Goal: Task Accomplishment & Management: Use online tool/utility

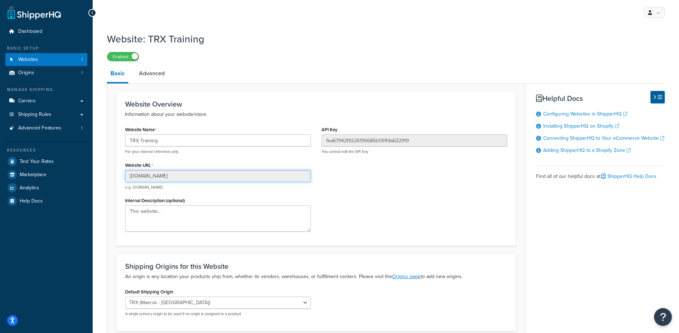
drag, startPoint x: 215, startPoint y: 174, endPoint x: 128, endPoint y: 174, distance: 87.3
click at [128, 174] on input "fitness-anywhere-llc.myshopify.com" at bounding box center [218, 176] width 186 height 12
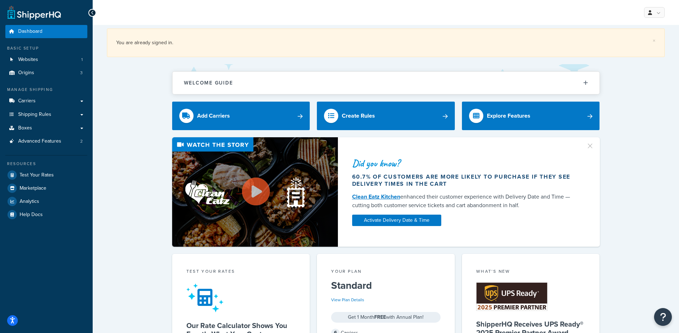
click at [25, 104] on link "Carriers" at bounding box center [46, 100] width 82 height 13
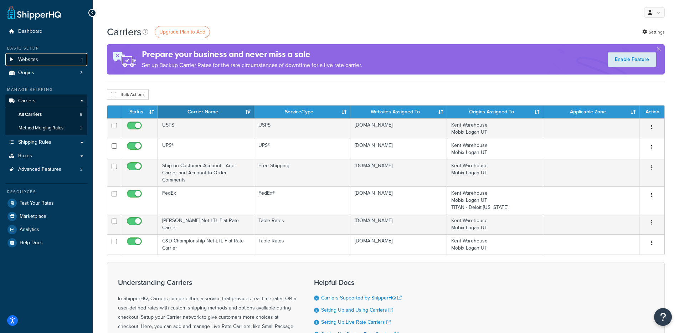
click at [61, 59] on link "Websites 1" at bounding box center [46, 59] width 82 height 13
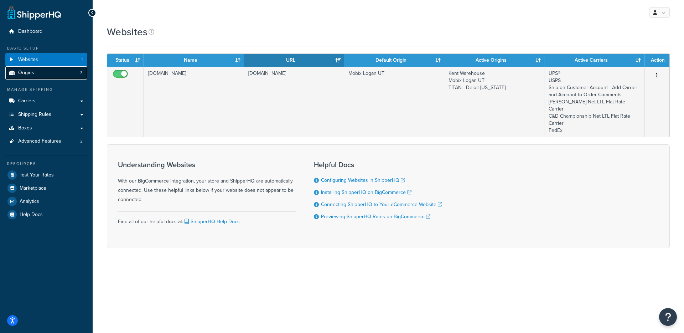
click at [53, 70] on link "Origins 3" at bounding box center [46, 72] width 82 height 13
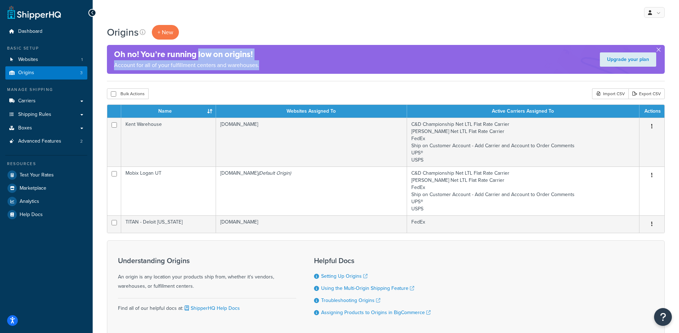
drag, startPoint x: 254, startPoint y: 62, endPoint x: 198, endPoint y: 71, distance: 56.3
click at [195, 52] on div "Oh no! You’re running low on origins! Account for all of your fulfillment cente…" at bounding box center [186, 59] width 145 height 29
click at [267, 69] on div "Oh no! You’re running low on origins! Account for all of your fulfillment cente…" at bounding box center [386, 59] width 558 height 29
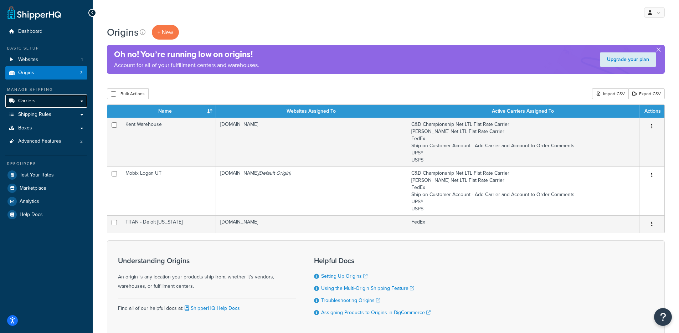
click at [46, 103] on link "Carriers" at bounding box center [46, 100] width 82 height 13
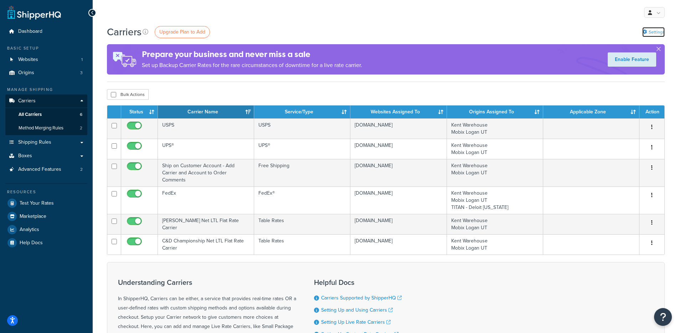
click at [645, 36] on link "Settings" at bounding box center [653, 32] width 22 height 10
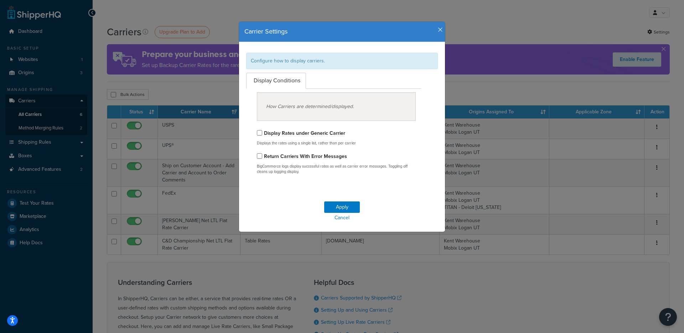
click at [438, 31] on icon "button" at bounding box center [440, 30] width 5 height 6
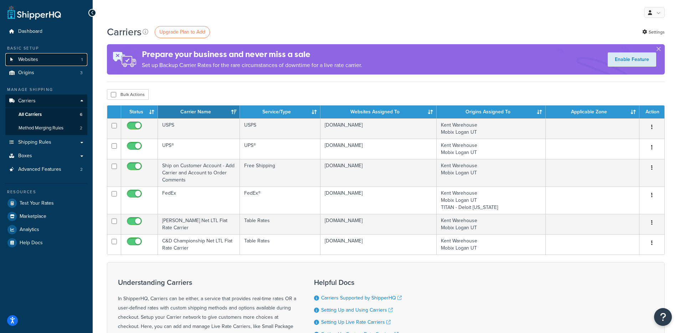
click at [67, 63] on link "Websites 1" at bounding box center [46, 59] width 82 height 13
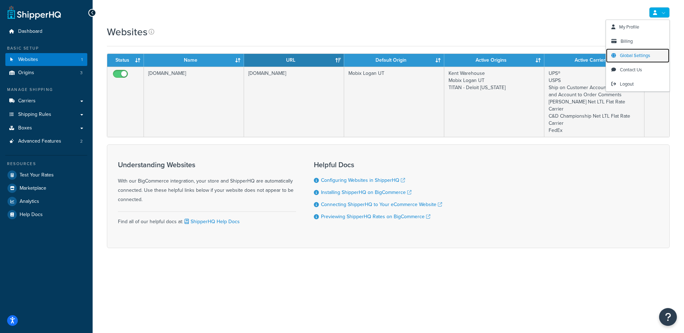
click at [628, 52] on span "Global Settings" at bounding box center [635, 55] width 30 height 7
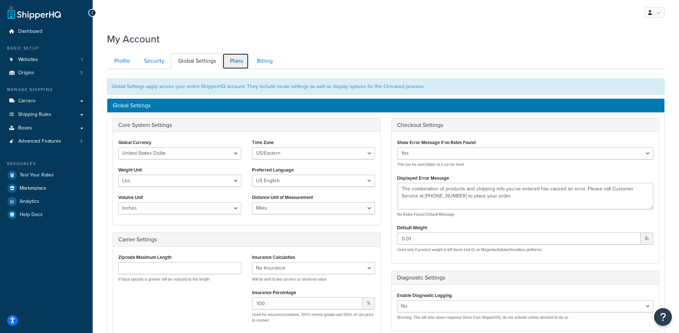
click at [238, 62] on link "Plans" at bounding box center [235, 61] width 26 height 16
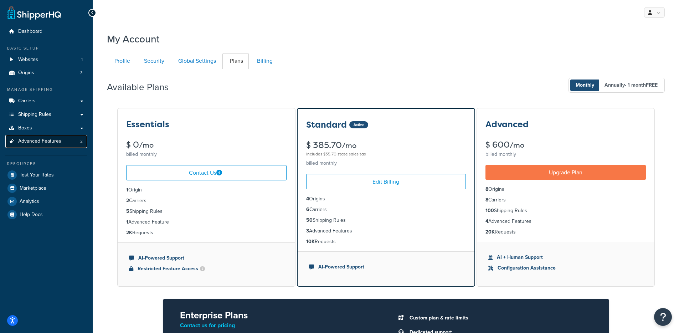
click at [60, 140] on span "Advanced Features" at bounding box center [39, 141] width 43 height 6
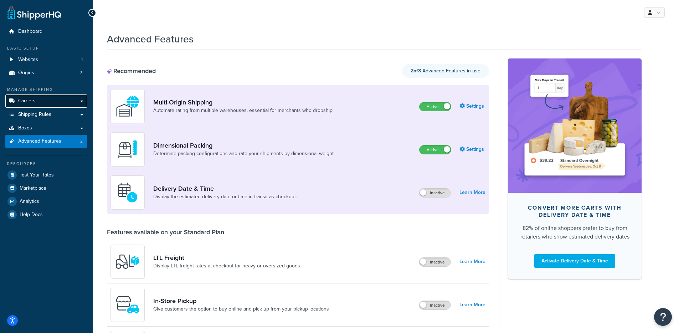
click at [71, 98] on link "Carriers" at bounding box center [46, 100] width 82 height 13
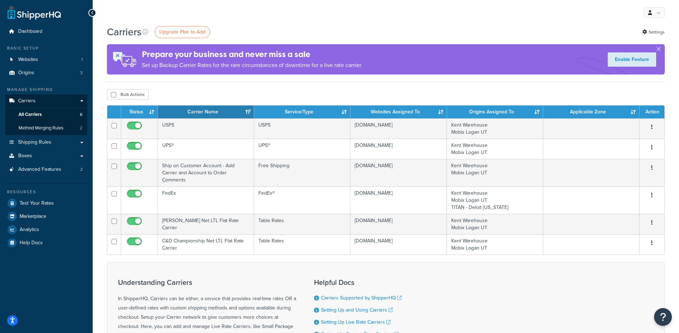
click at [673, 34] on div "Carriers Upgrade Plan to Add Settings Prepare your business and never miss a sa…" at bounding box center [386, 221] width 586 height 393
click at [651, 32] on link "Settings" at bounding box center [653, 32] width 22 height 10
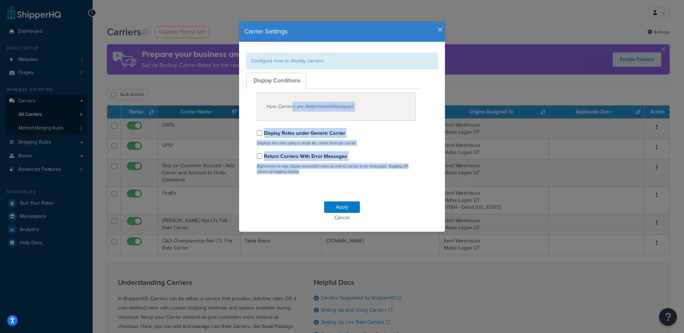
drag, startPoint x: 297, startPoint y: 178, endPoint x: 245, endPoint y: 108, distance: 86.4
click at [239, 101] on div "Carrier Settings Configure how to display carriers. Display Conditions How Carr…" at bounding box center [342, 126] width 207 height 211
drag, startPoint x: 436, startPoint y: 31, endPoint x: 392, endPoint y: 16, distance: 47.2
click at [438, 31] on icon "button" at bounding box center [440, 30] width 5 height 6
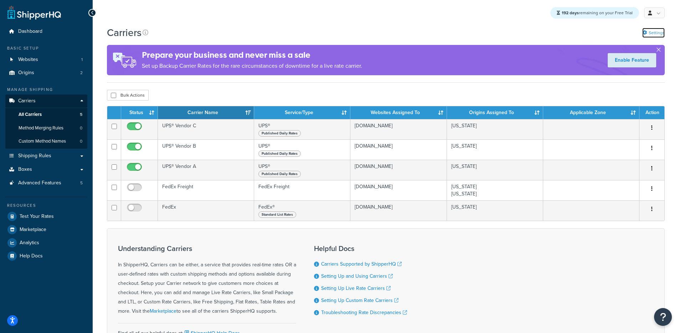
click at [652, 34] on link "Settings" at bounding box center [653, 33] width 22 height 10
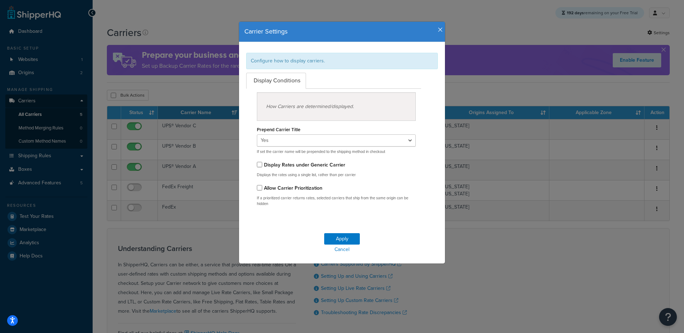
drag, startPoint x: 260, startPoint y: 155, endPoint x: 400, endPoint y: 145, distance: 139.7
click at [415, 151] on div "How Carriers are determined/displayed. Prepend Carrier Title Yes No If set the …" at bounding box center [334, 150] width 186 height 123
click at [399, 145] on select "Yes No" at bounding box center [336, 140] width 159 height 12
click at [435, 33] on h4 "Carrier Settings" at bounding box center [341, 31] width 195 height 9
click at [438, 31] on icon "button" at bounding box center [440, 30] width 5 height 6
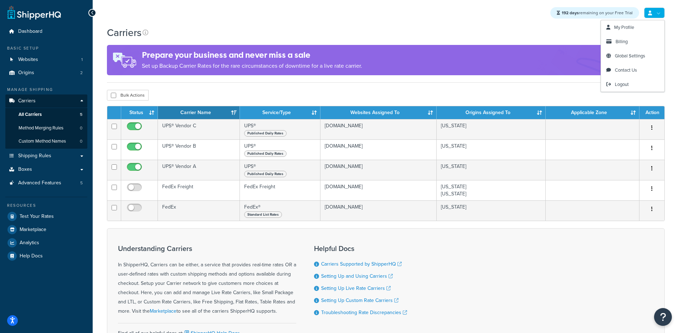
click at [508, 69] on div "Prepare your business and never miss a sale Set up Backup Carrier Rates for the…" at bounding box center [386, 60] width 558 height 30
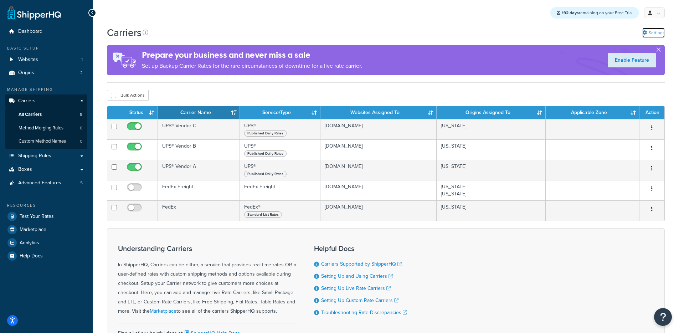
click at [651, 34] on link "Settings" at bounding box center [653, 33] width 22 height 10
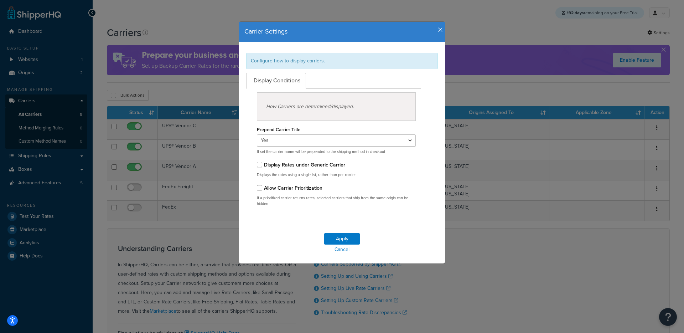
click at [438, 33] on div "Carrier Settings" at bounding box center [342, 32] width 206 height 20
click at [439, 31] on icon "button" at bounding box center [440, 30] width 5 height 6
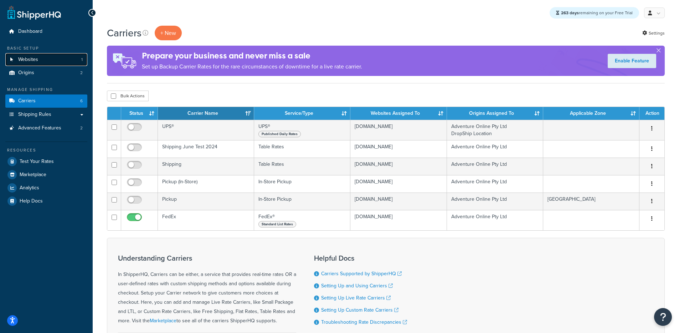
click at [71, 60] on link "Websites 1" at bounding box center [46, 59] width 82 height 13
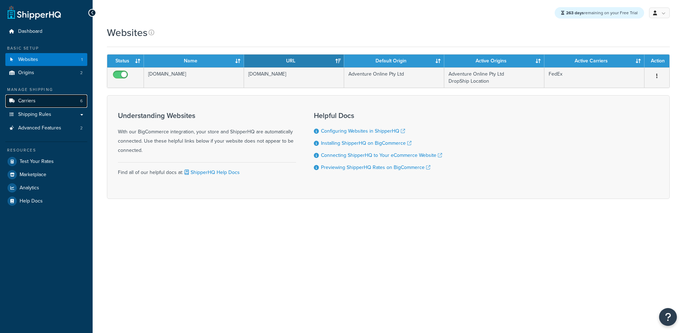
click at [37, 101] on link "Carriers 6" at bounding box center [46, 100] width 82 height 13
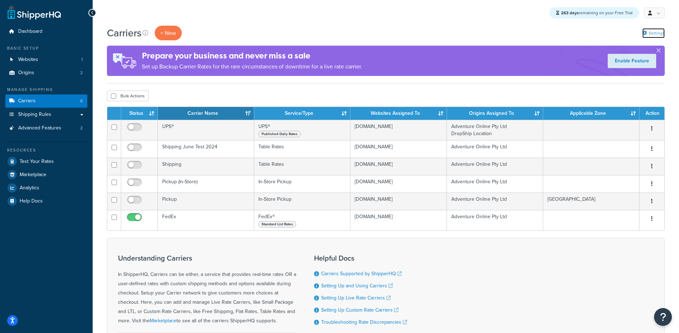
click at [653, 34] on link "Settings" at bounding box center [653, 33] width 22 height 10
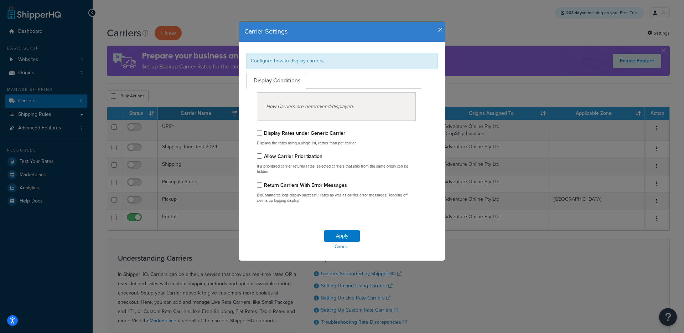
drag, startPoint x: 435, startPoint y: 32, endPoint x: 370, endPoint y: 1, distance: 71.7
click at [434, 32] on h4 "Carrier Settings" at bounding box center [341, 31] width 195 height 9
click at [441, 36] on div "Carrier Settings" at bounding box center [342, 32] width 206 height 20
click at [439, 32] on icon "button" at bounding box center [440, 30] width 5 height 6
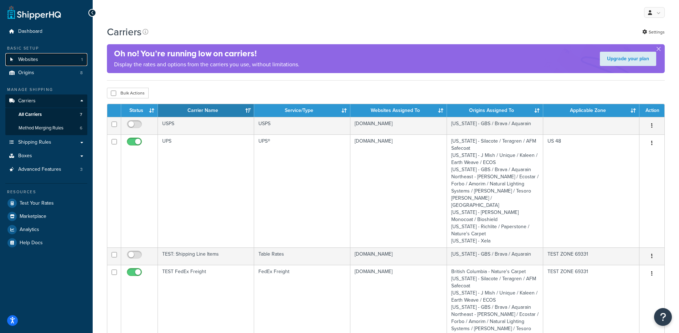
click at [53, 61] on link "Websites 1" at bounding box center [46, 59] width 82 height 13
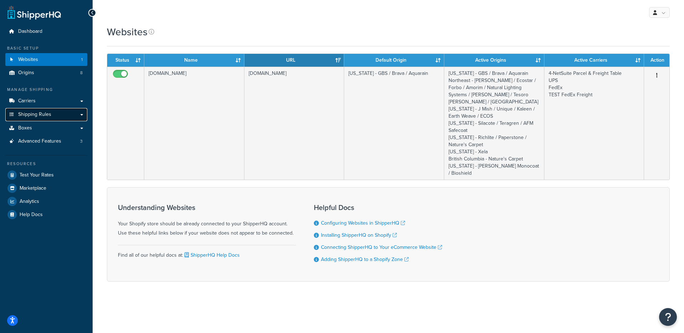
click at [36, 108] on link "Shipping Rules" at bounding box center [46, 114] width 82 height 13
click at [42, 101] on link "Carriers" at bounding box center [46, 100] width 82 height 13
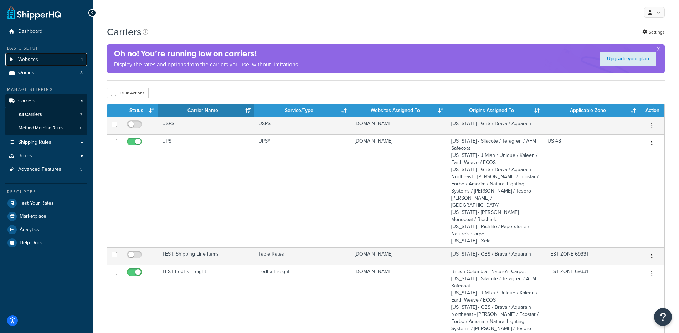
click at [38, 62] on link "Websites 1" at bounding box center [46, 59] width 82 height 13
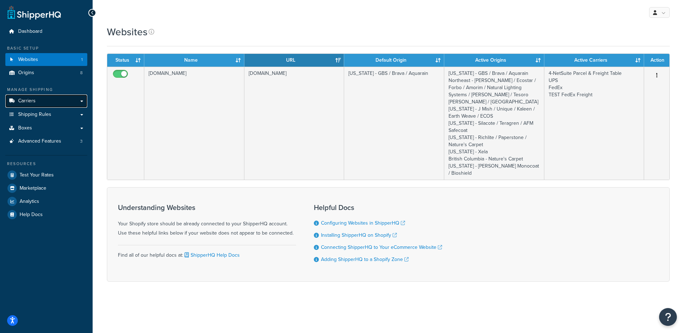
click at [56, 97] on link "Carriers" at bounding box center [46, 100] width 82 height 13
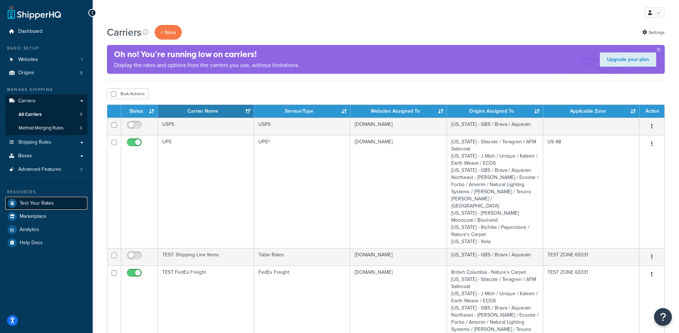
click at [33, 204] on span "Test Your Rates" at bounding box center [37, 203] width 34 height 6
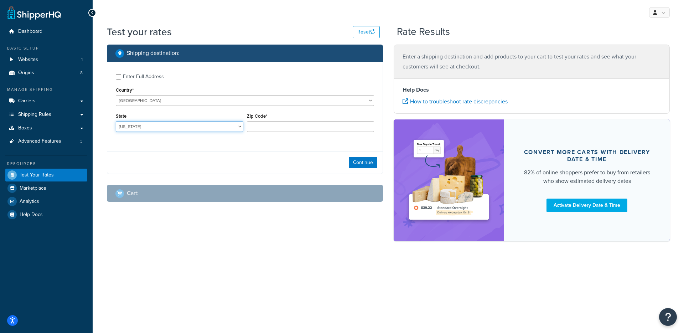
click at [161, 127] on select "Alabama Alaska American Samoa Arizona Arkansas Armed Forces Americas Armed Forc…" at bounding box center [180, 126] width 128 height 11
click at [171, 121] on div "State Alabama Alaska American Samoa Arizona Arkansas Armed Forces Americas Arme…" at bounding box center [180, 121] width 128 height 21
click at [211, 123] on select "Alabama Alaska American Samoa Arizona Arkansas Armed Forces Americas Armed Forc…" at bounding box center [180, 126] width 128 height 11
click at [296, 156] on div "Continue" at bounding box center [244, 162] width 275 height 22
click at [180, 127] on select "Alabama Alaska American Samoa Arizona Arkansas Armed Forces Americas Armed Forc…" at bounding box center [180, 126] width 128 height 11
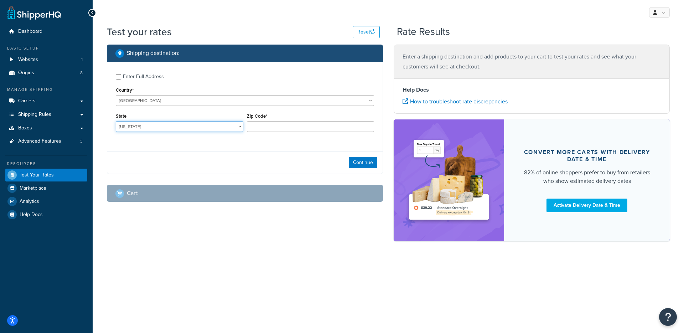
click at [180, 123] on select "Alabama Alaska American Samoa Arizona Arkansas Armed Forces Americas Armed Forc…" at bounding box center [180, 126] width 128 height 11
select select "NE"
click at [285, 123] on input "Zip Code*" at bounding box center [311, 126] width 128 height 11
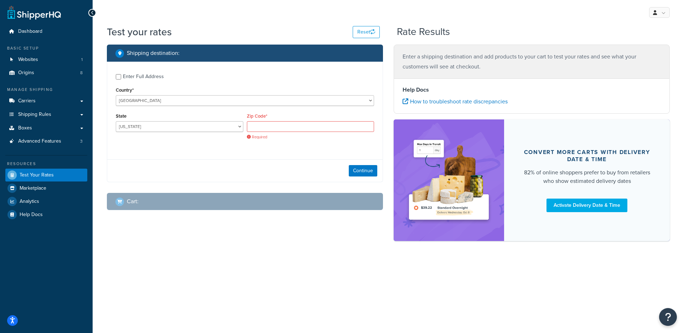
drag, startPoint x: 131, startPoint y: 74, endPoint x: 146, endPoint y: 84, distance: 17.5
click at [131, 74] on div "Enter Full Address" at bounding box center [143, 77] width 41 height 10
click at [121, 74] on input "Enter Full Address" at bounding box center [118, 76] width 5 height 5
checkbox input "true"
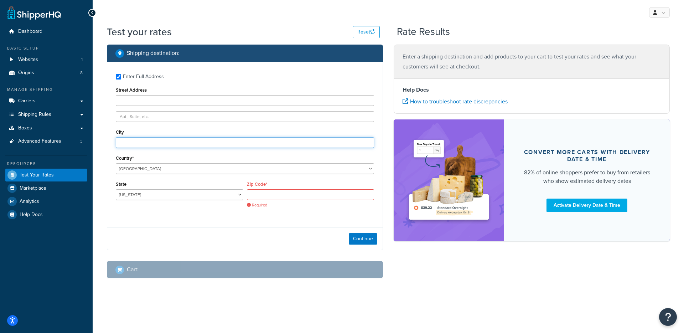
click at [169, 147] on input "City" at bounding box center [245, 142] width 258 height 11
type input "Angora"
click at [266, 191] on input "Zip Code*" at bounding box center [311, 194] width 128 height 11
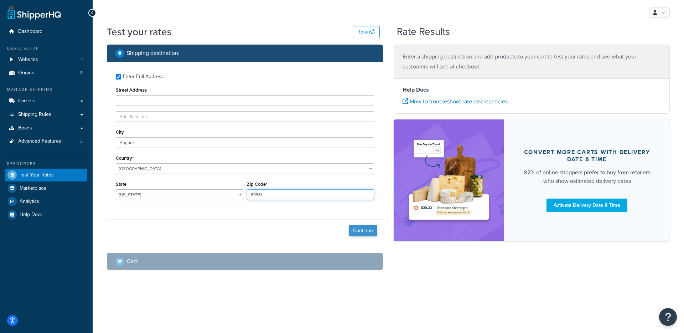
type input "69331"
click at [359, 231] on button "Continue" at bounding box center [363, 230] width 29 height 11
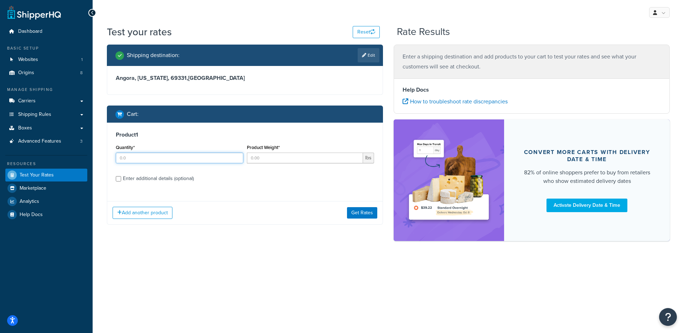
click at [172, 160] on input "Quantity*" at bounding box center [180, 158] width 128 height 11
type input "1"
click at [274, 160] on input "Product Weight*" at bounding box center [305, 158] width 117 height 11
type input "6"
click at [181, 172] on label "Enter additional details (optional)" at bounding box center [248, 177] width 251 height 11
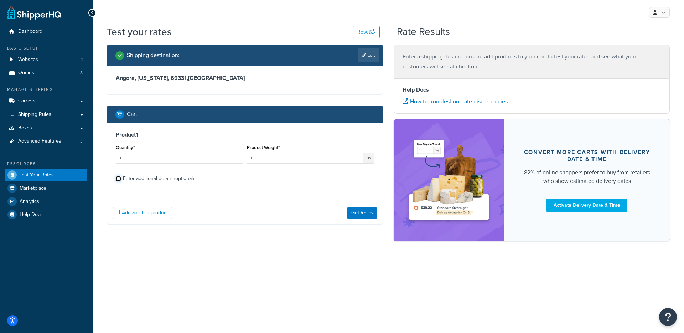
click at [121, 176] on input "Enter additional details (optional)" at bounding box center [118, 178] width 5 height 5
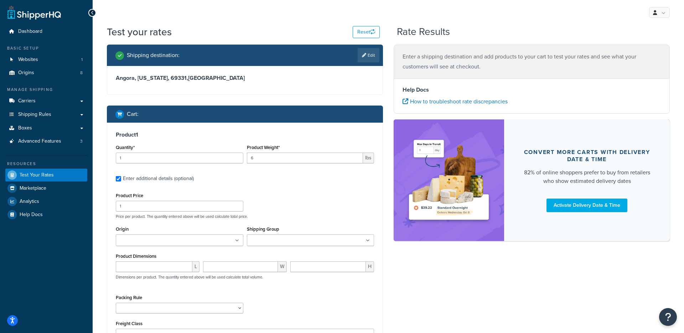
click at [181, 175] on div "Enter additional details (optional)" at bounding box center [158, 179] width 71 height 10
click at [121, 176] on input "Enter additional details (optional)" at bounding box center [118, 178] width 5 height 5
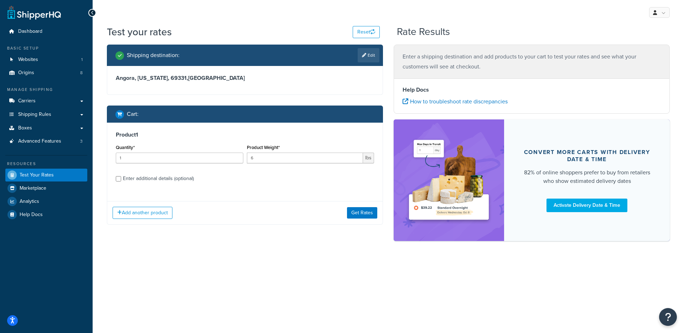
click at [151, 180] on div "Enter additional details (optional)" at bounding box center [158, 179] width 71 height 10
click at [121, 180] on input "Enter additional details (optional)" at bounding box center [118, 178] width 5 height 5
checkbox input "true"
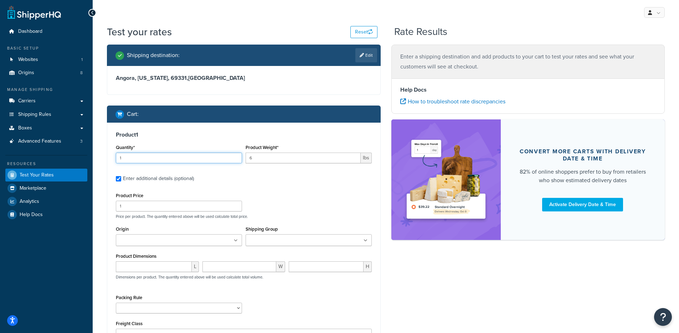
drag, startPoint x: 108, startPoint y: 159, endPoint x: 104, endPoint y: 159, distance: 4.3
click at [104, 159] on div "Shipping destination : Edit Angora, Nebraska, 69331 , United States Cart : Prod…" at bounding box center [244, 219] width 284 height 349
type input "28"
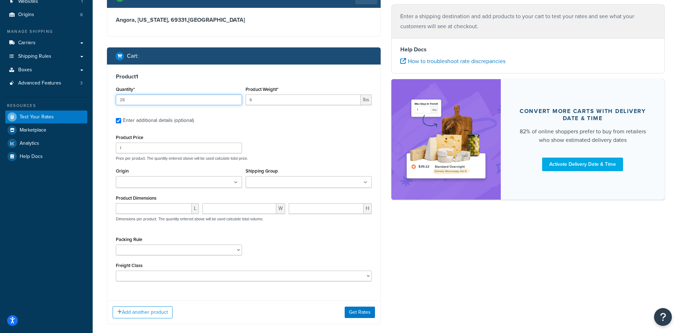
scroll to position [59, 0]
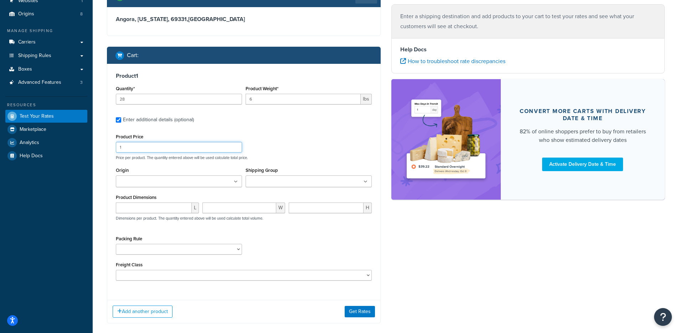
drag, startPoint x: 174, startPoint y: 148, endPoint x: 103, endPoint y: 145, distance: 71.3
click at [103, 145] on div "Shipping destination : Edit Angora, Nebraska, 69331 , United States Cart : Prod…" at bounding box center [244, 160] width 284 height 348
type input "58"
click at [187, 177] on ul at bounding box center [179, 181] width 126 height 12
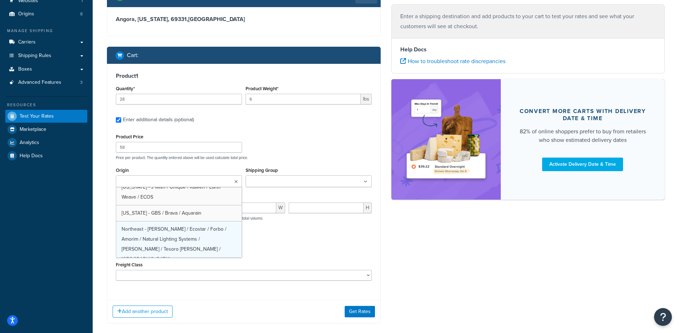
scroll to position [33, 0]
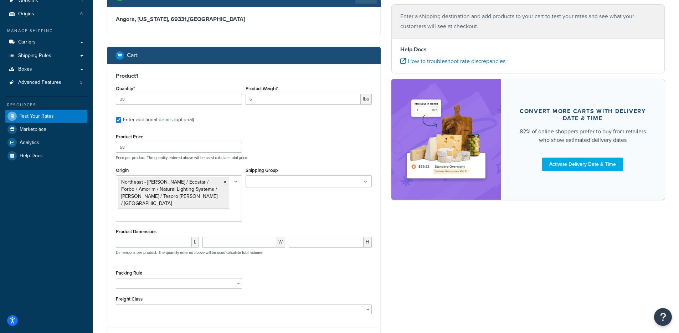
click at [287, 201] on div "Origin Northeast - Kahrs / Ecostar / Forbo / Amorim / Natural Lighting Systems …" at bounding box center [243, 195] width 259 height 61
click at [397, 223] on div "Shipping destination : Edit Angora, Nebraska, 69331 , United States Cart : Prod…" at bounding box center [386, 177] width 568 height 382
click at [314, 179] on ul at bounding box center [309, 181] width 126 height 12
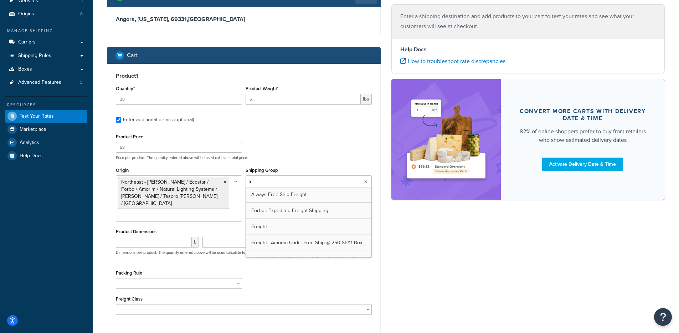
type input "f"
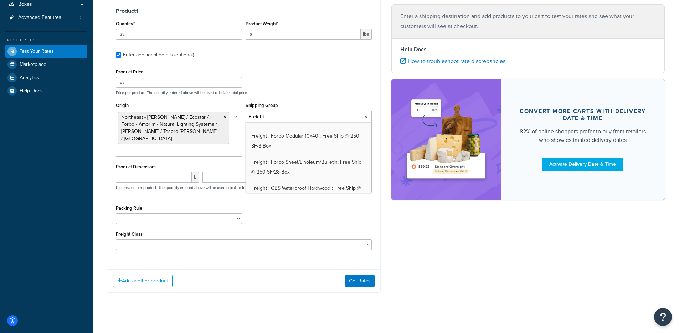
scroll to position [220, 0]
type input "Freight"
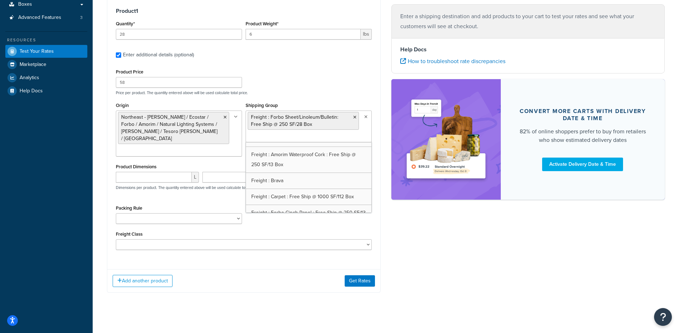
scroll to position [380, 0]
click at [403, 255] on div "Shipping destination : Edit Angora, Nebraska, 69331 , United States Cart : Prod…" at bounding box center [386, 112] width 568 height 382
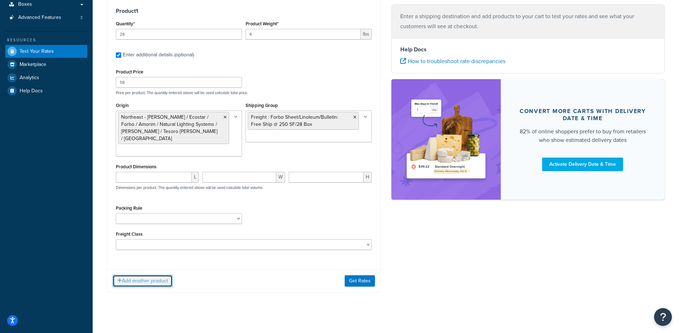
click at [141, 278] on button "Add another product" at bounding box center [143, 281] width 60 height 12
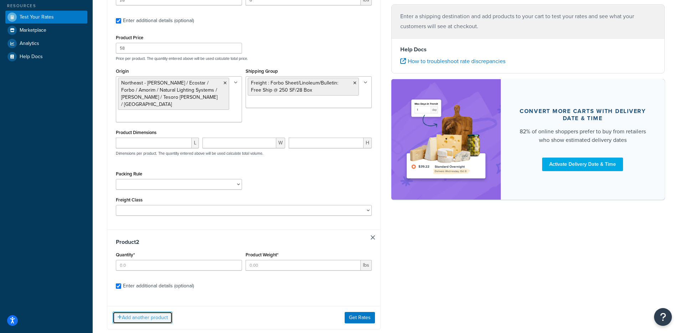
scroll to position [169, 0]
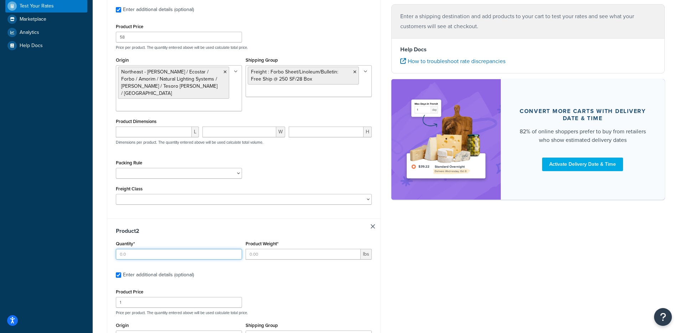
drag, startPoint x: 127, startPoint y: 251, endPoint x: 181, endPoint y: 250, distance: 53.8
click at [128, 251] on input "Quantity*" at bounding box center [179, 254] width 126 height 11
type input "1"
click at [283, 249] on input "Product Weight*" at bounding box center [303, 254] width 115 height 11
type input "5"
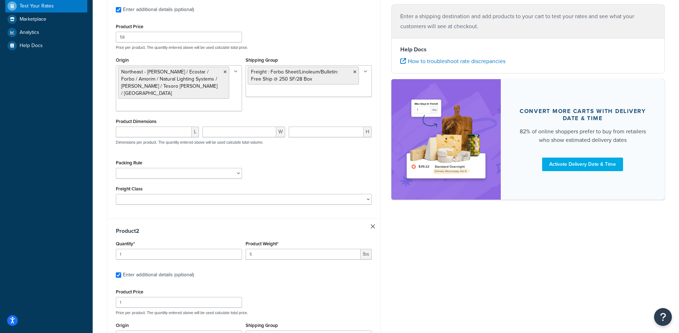
click at [405, 271] on div "Shipping destination : Edit Angora, Nebraska, 69331 , United States Cart : Prod…" at bounding box center [386, 182] width 568 height 613
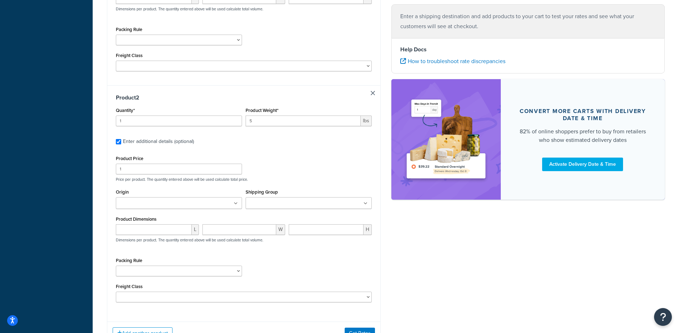
scroll to position [355, 0]
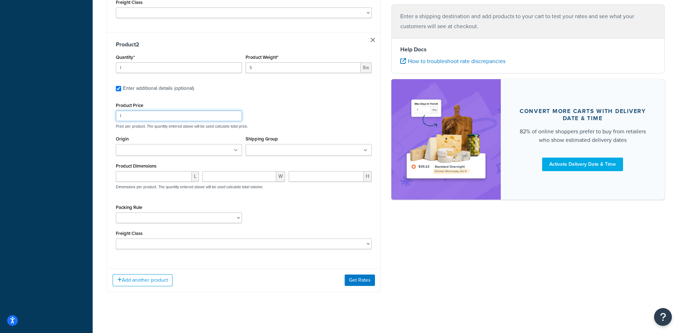
drag, startPoint x: 144, startPoint y: 111, endPoint x: 100, endPoint y: 108, distance: 44.3
type input "10"
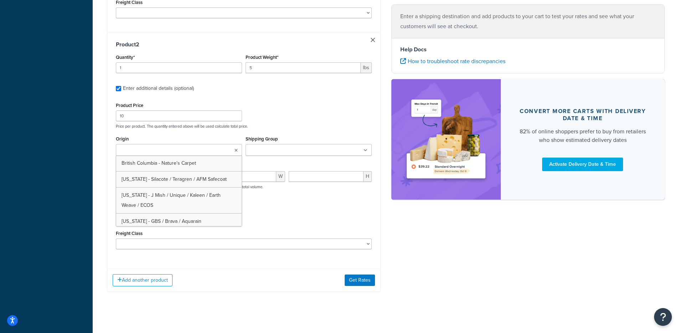
click at [185, 145] on ul at bounding box center [179, 150] width 126 height 12
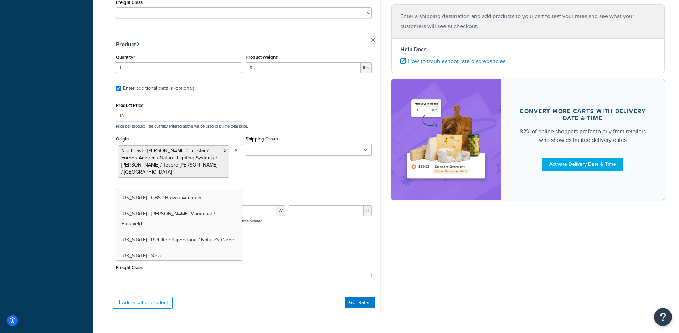
click at [93, 184] on div "Test your rates Reset Rate Results Shipping destination : Edit Angora, Nebraska…" at bounding box center [386, 6] width 586 height 673
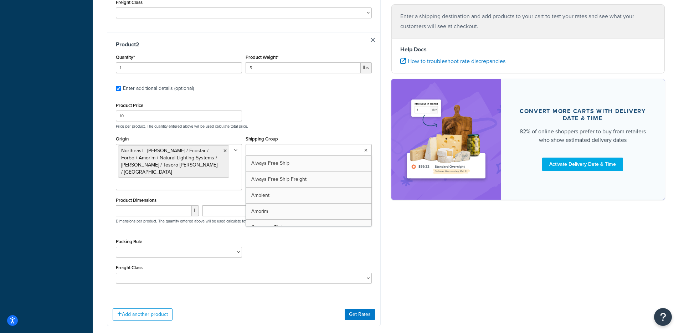
click at [296, 146] on input "Shipping Group" at bounding box center [279, 150] width 63 height 8
type input "F"
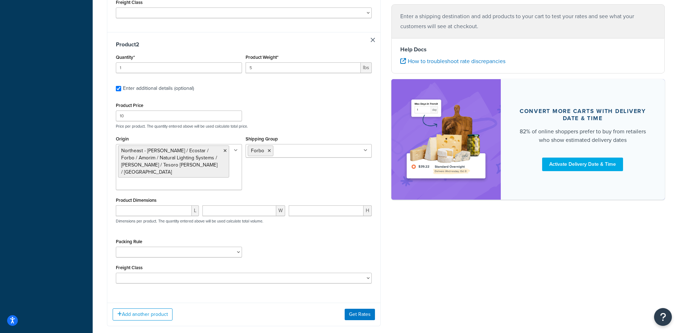
click at [422, 253] on div "Shipping destination : Edit Angora, Nebraska, 69331 , United States Cart : Prod…" at bounding box center [386, 13] width 568 height 648
click at [352, 309] on button "Get Rates" at bounding box center [360, 314] width 30 height 11
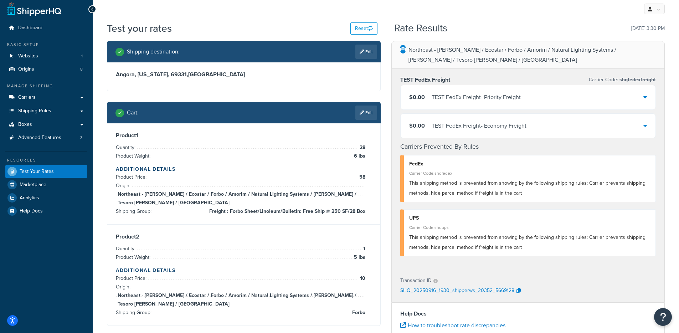
scroll to position [0, 0]
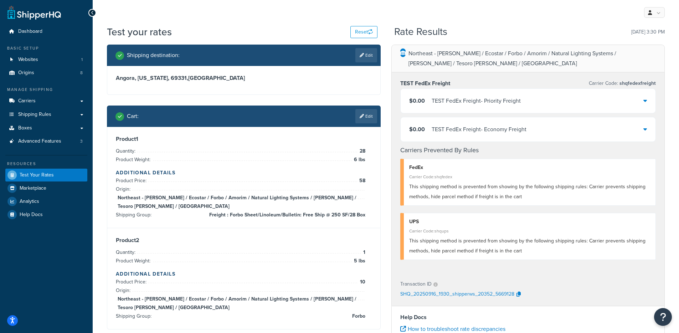
click at [441, 127] on div "TEST FedEx Freight - Economy Freight" at bounding box center [479, 129] width 95 height 10
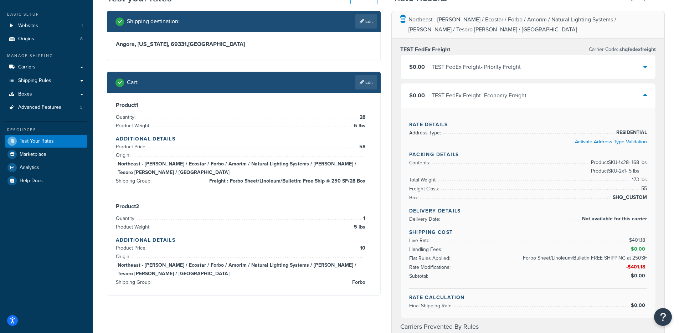
scroll to position [32, 0]
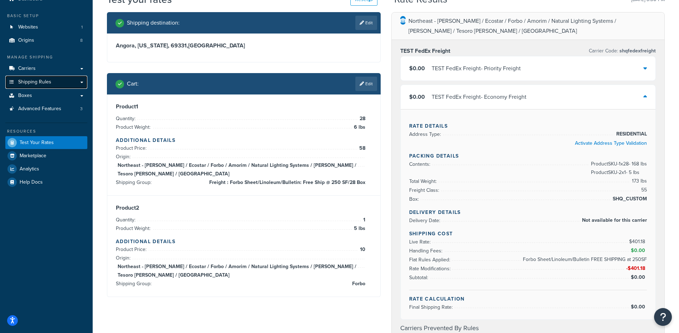
click at [72, 84] on link "Shipping Rules" at bounding box center [46, 82] width 82 height 13
drag, startPoint x: 475, startPoint y: 101, endPoint x: 471, endPoint y: 102, distance: 4.3
click at [476, 101] on div "TEST FedEx Freight - Economy Freight" at bounding box center [479, 97] width 95 height 10
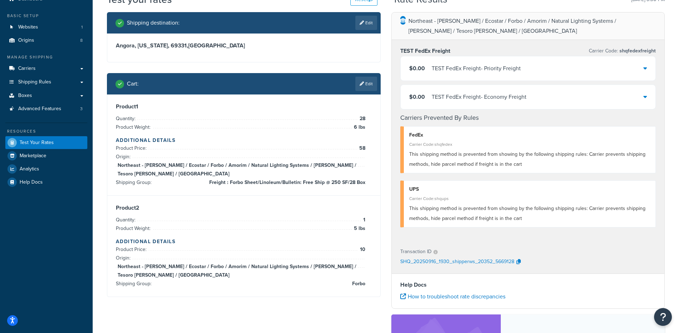
click at [442, 100] on div "TEST FedEx Freight - Economy Freight" at bounding box center [479, 97] width 95 height 10
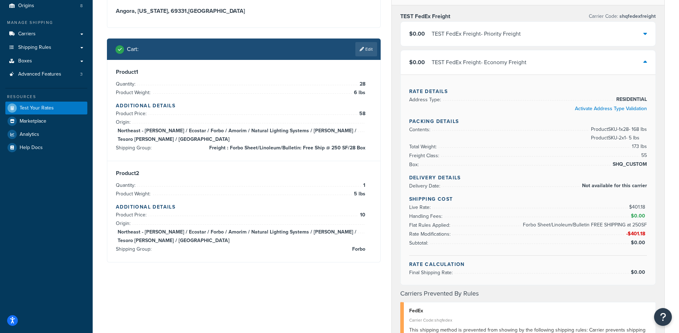
scroll to position [231, 0]
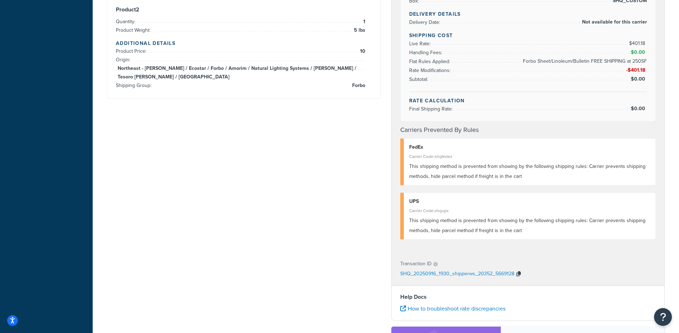
click at [514, 274] on button "button" at bounding box center [518, 274] width 9 height 11
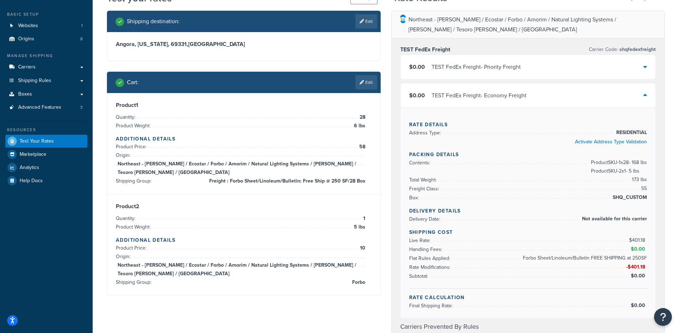
scroll to position [28, 0]
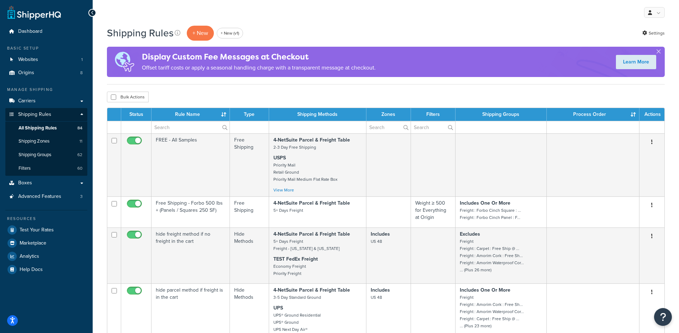
click at [285, 73] on div "Display Custom Fee Messages at Checkout Offset tariff costs or apply a seasonal…" at bounding box center [259, 61] width 234 height 29
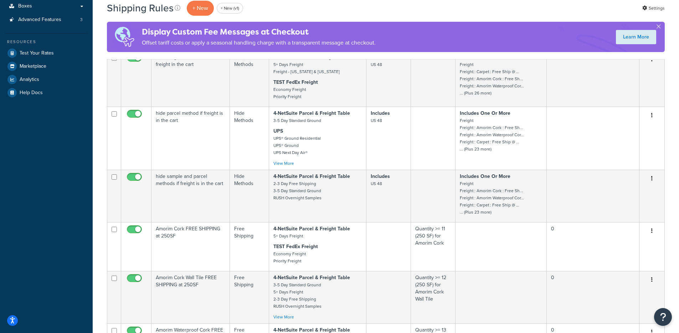
scroll to position [522, 0]
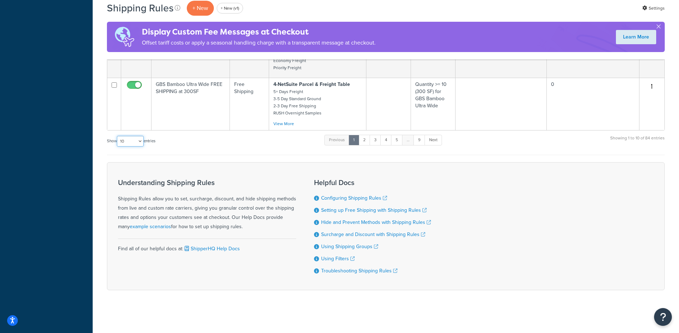
click at [122, 136] on select "10 15 25 50 100 1000" at bounding box center [130, 141] width 27 height 11
select select "100"
click at [118, 136] on select "10 15 25 50 100 1000" at bounding box center [130, 141] width 27 height 11
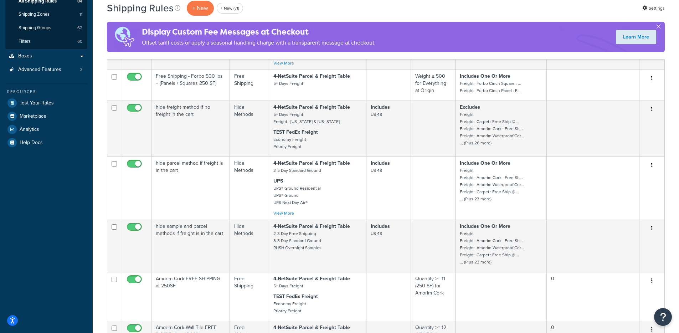
scroll to position [0, 0]
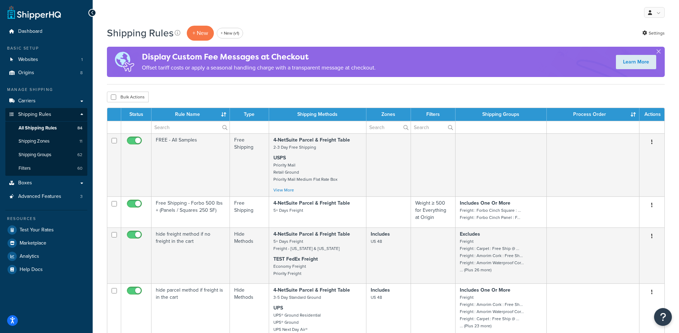
click at [366, 21] on div "My Profile Billing Global Settings Contact Us Logout" at bounding box center [386, 12] width 586 height 25
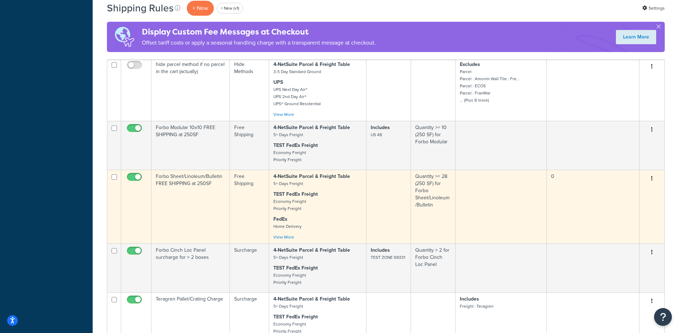
click at [651, 176] on icon "button" at bounding box center [651, 178] width 1 height 5
click at [637, 185] on link "Edit" at bounding box center [628, 192] width 56 height 15
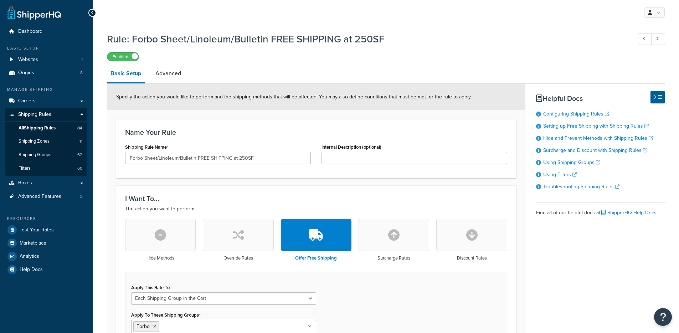
select select "SHIPPING_GROUP"
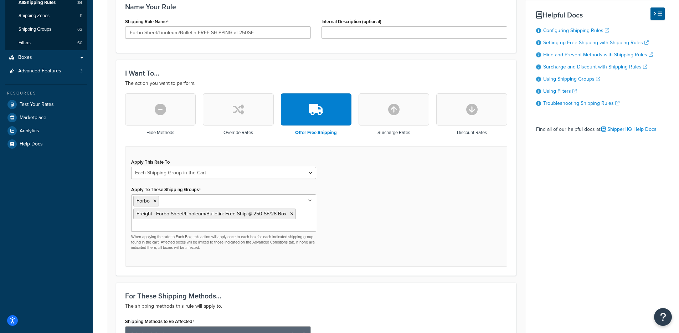
scroll to position [98, 0]
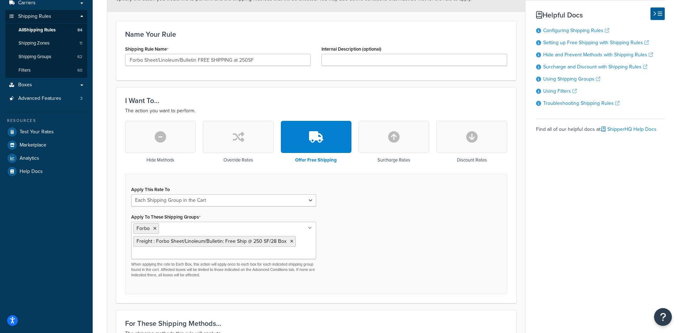
click at [382, 227] on div "Apply This Rate To Each Shipment in the Cart Each Origin in the Cart Each Shipp…" at bounding box center [316, 234] width 382 height 120
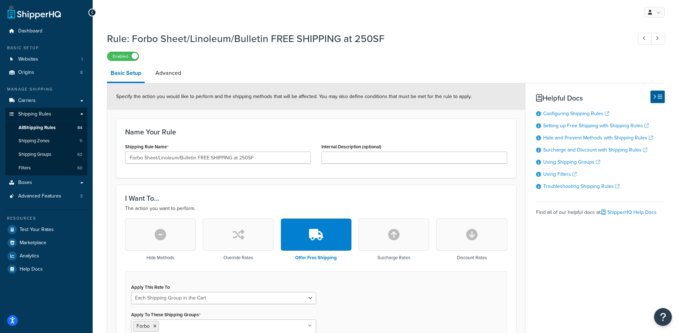
scroll to position [0, 0]
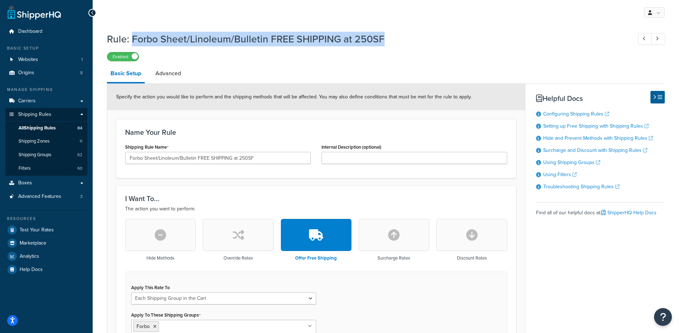
drag, startPoint x: 397, startPoint y: 39, endPoint x: 133, endPoint y: 36, distance: 264.5
click at [133, 36] on h1 "Rule: Forbo Sheet/Linoleum/Bulletin FREE SHIPPING at 250SF" at bounding box center [366, 39] width 518 height 14
copy h1 "Forbo Sheet/Linoleum/Bulletin FREE SHIPPING at 250SF"
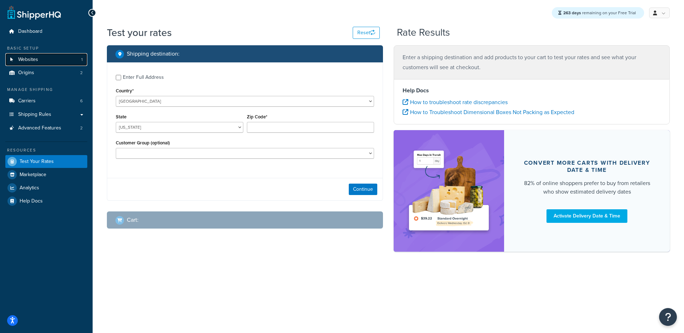
click at [28, 61] on span "Websites" at bounding box center [28, 60] width 20 height 6
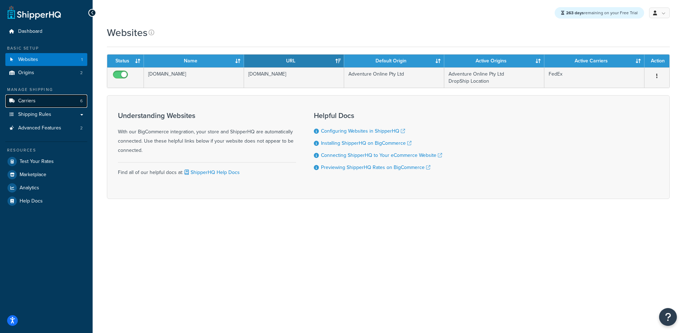
click at [27, 103] on span "Carriers" at bounding box center [26, 101] width 17 height 6
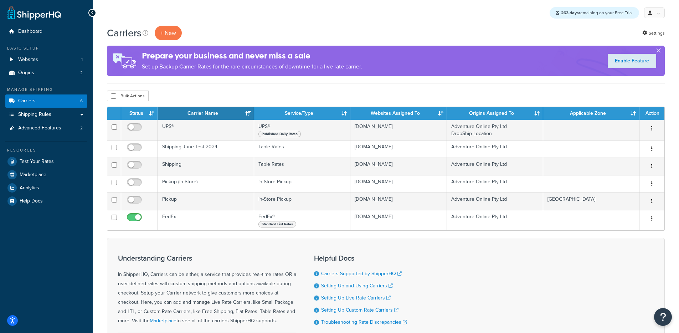
click at [182, 35] on div "Carriers + New" at bounding box center [146, 33] width 78 height 15
click at [172, 34] on button "+ New" at bounding box center [168, 33] width 27 height 15
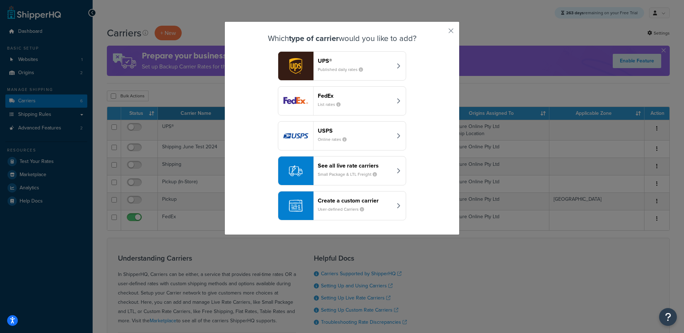
click at [350, 205] on div "Create a custom carrier User-defined Carriers" at bounding box center [355, 205] width 74 height 17
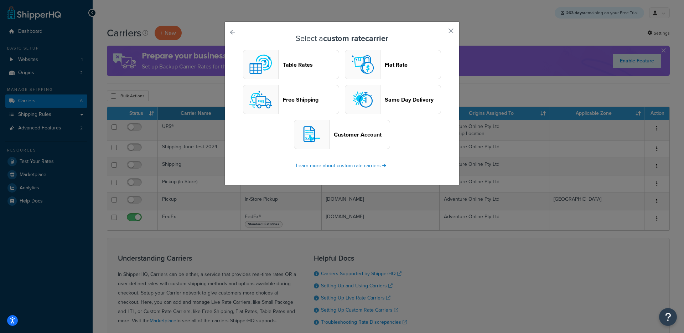
click at [299, 67] on header "Table Rates" at bounding box center [311, 64] width 56 height 7
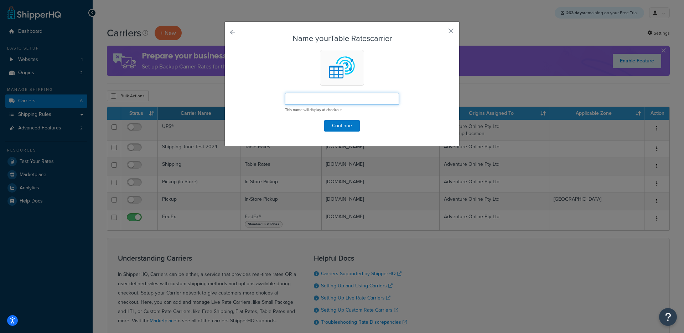
click at [330, 98] on input "text" at bounding box center [342, 99] width 114 height 12
type input "Test"
click at [344, 126] on button "Continue" at bounding box center [342, 125] width 36 height 11
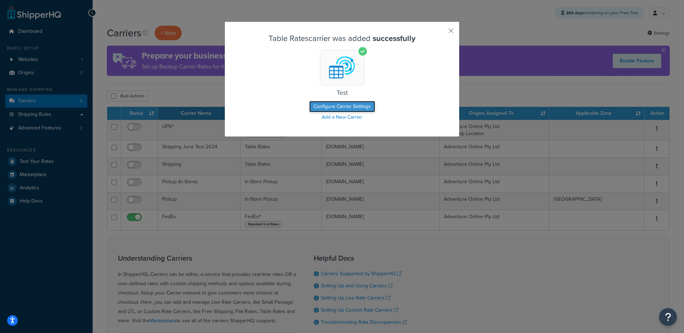
click at [336, 105] on button "Configure Carrier Settings" at bounding box center [342, 106] width 66 height 11
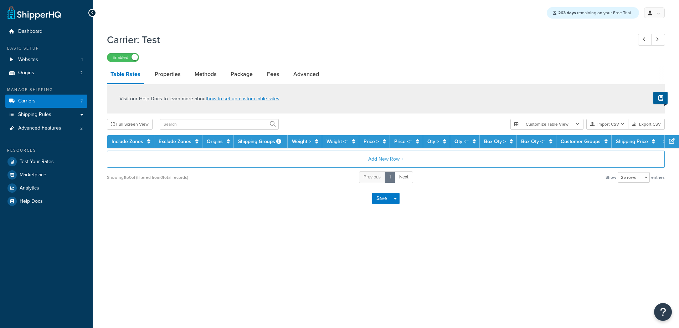
select select "25"
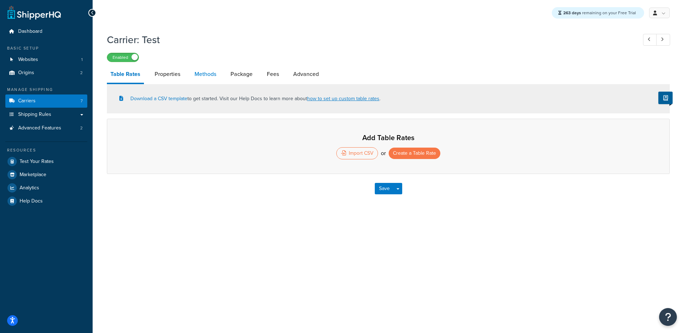
click at [212, 74] on link "Methods" at bounding box center [205, 74] width 29 height 17
select select "25"
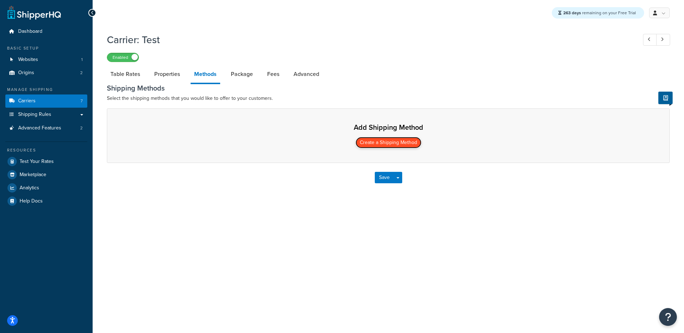
click at [372, 145] on button "Create a Shipping Method" at bounding box center [389, 142] width 66 height 11
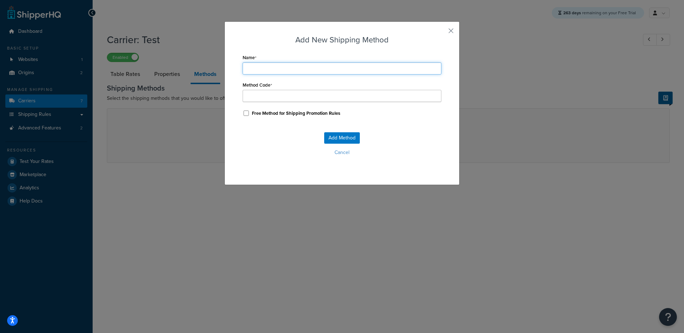
click at [292, 62] on input "Name" at bounding box center [342, 68] width 199 height 12
drag, startPoint x: 222, startPoint y: 138, endPoint x: 253, endPoint y: 171, distance: 45.9
click at [225, 141] on div "Add New Shipping Method Name Method Code Free Method for Shipping Promotion Rul…" at bounding box center [342, 103] width 235 height 164
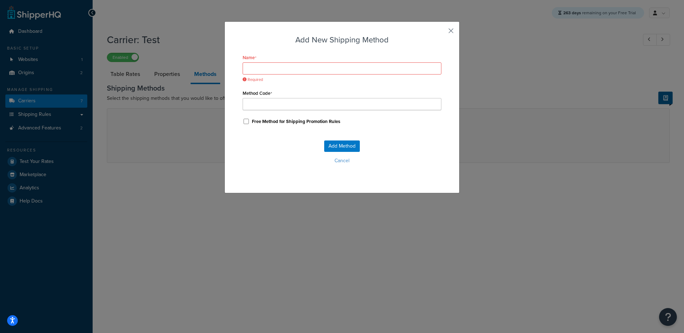
click at [442, 33] on button "button" at bounding box center [441, 33] width 2 height 2
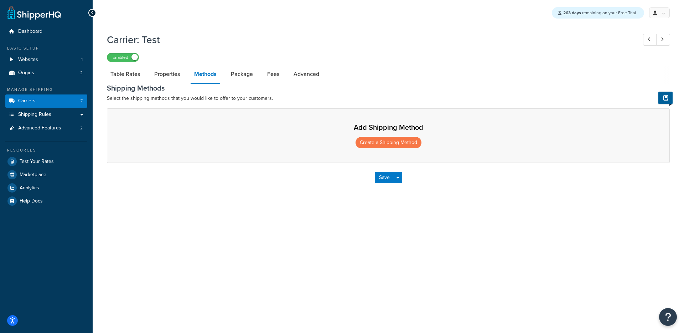
drag, startPoint x: 131, startPoint y: 239, endPoint x: 312, endPoint y: 231, distance: 180.9
click at [239, 247] on div "Dashboard Basic Setup Websites 1 Origins 2 Manage Shipping Carriers 7 Shipping …" at bounding box center [342, 166] width 684 height 333
click at [259, 190] on div "Save Save Dropdown Save and Edit" at bounding box center [388, 177] width 563 height 29
click at [386, 143] on button "Create a Shipping Method" at bounding box center [389, 142] width 66 height 11
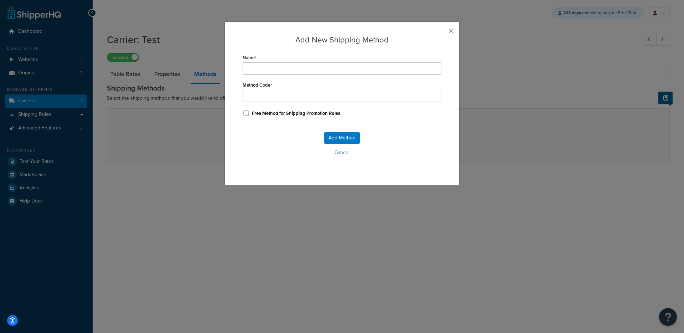
click at [249, 62] on div "Name" at bounding box center [342, 63] width 199 height 22
click at [284, 68] on input "Name" at bounding box center [342, 68] width 199 height 12
type input "T"
type input "Te"
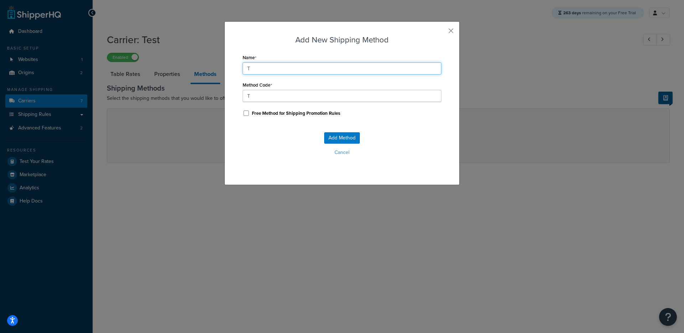
type input "Te"
type input "Tes"
type input "Test"
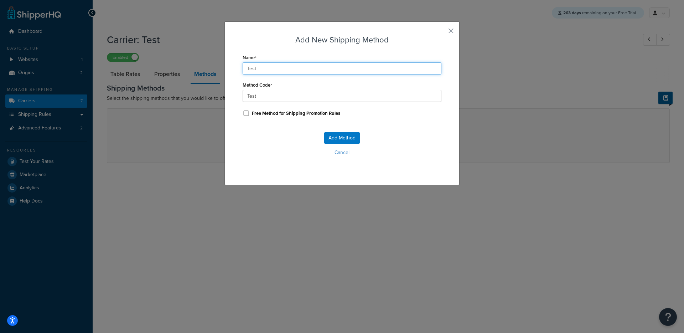
type input "Tes"
type input "Te"
type input "T"
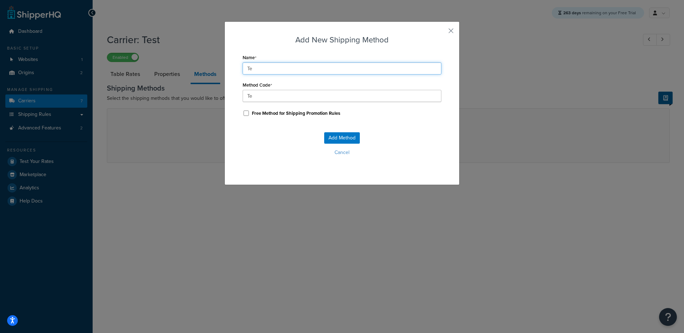
type input "T"
type input "N"
type input "Ne"
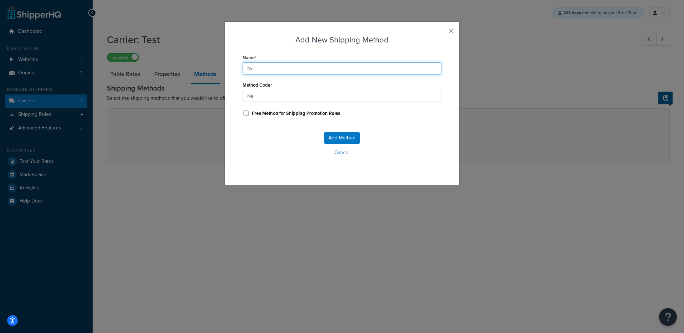
type input "New"
type input "New_"
type input "New M"
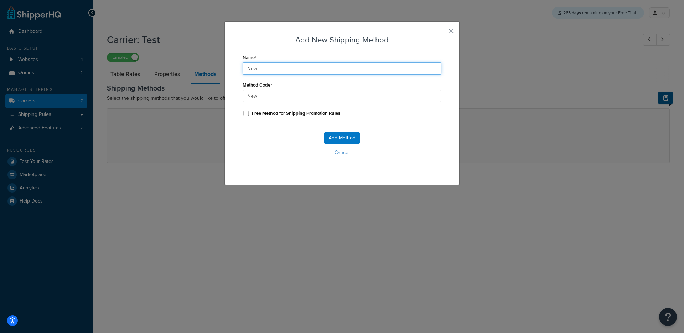
type input "New_M"
type input "New Me"
type input "New_Me"
type input "New Met"
type input "New_Met"
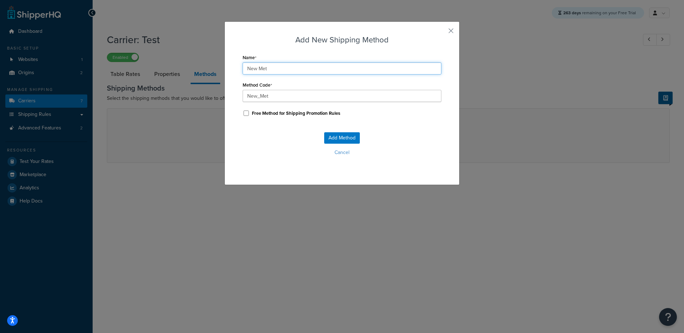
type input "New Meth"
type input "New_Meth"
type input "New Metho"
type input "New_Metho"
type input "New Method"
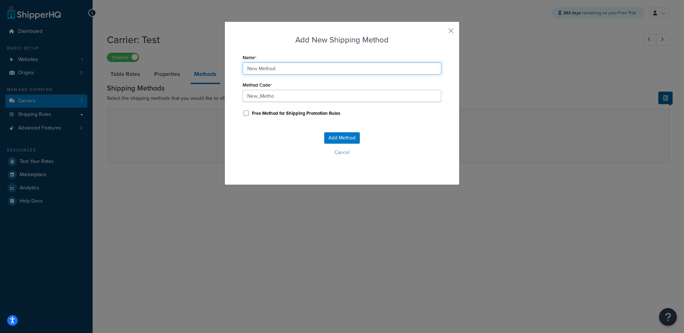
type input "New_Method"
type input "New Method"
type input "New_Method_"
type input "New Method C"
type input "New_Method_C"
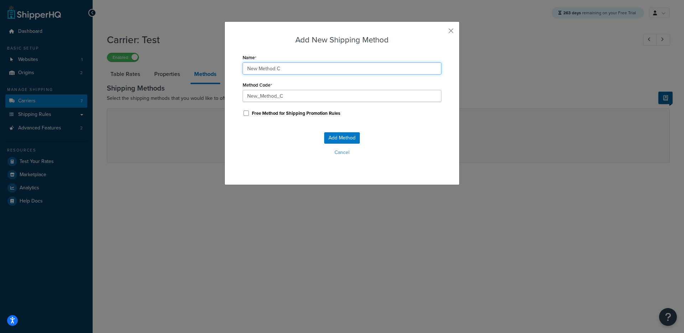
type input "New Method Co"
type input "New_Method_Co"
type input "New Method Cod"
type input "New_Method_Cod"
type input "New Method Code"
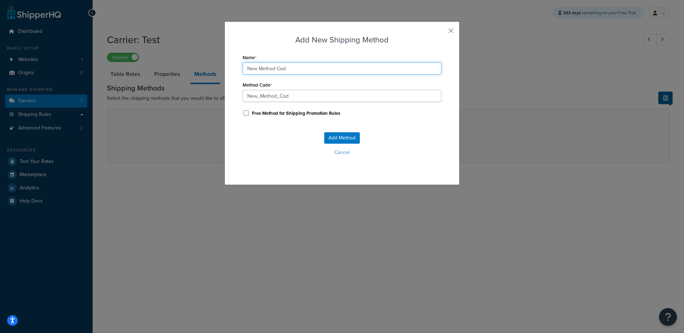
type input "New_Method_Code"
type input "New Method Code"
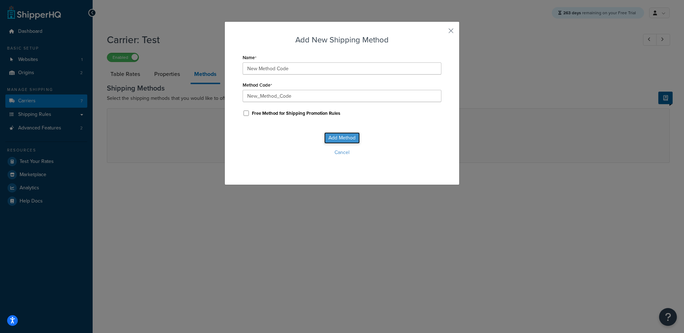
click at [334, 139] on button "Add Method" at bounding box center [342, 137] width 36 height 11
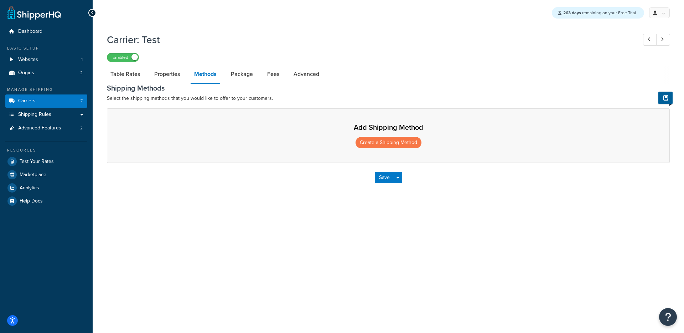
select select "25"
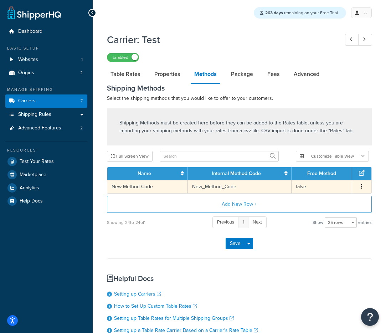
click at [253, 188] on td "New_Method_Code" at bounding box center [240, 186] width 104 height 13
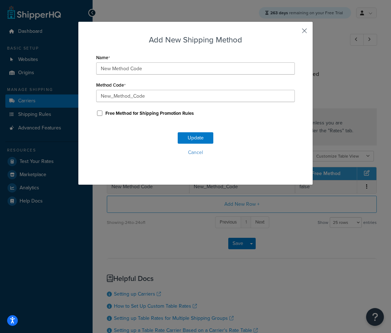
click at [295, 32] on button "button" at bounding box center [294, 33] width 2 height 2
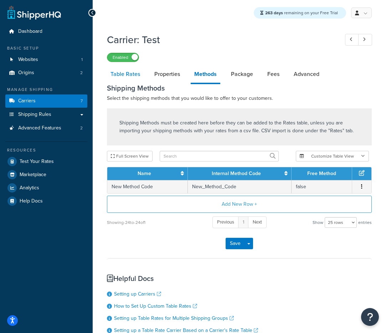
click at [122, 79] on link "Table Rates" at bounding box center [125, 74] width 37 height 17
select select "25"
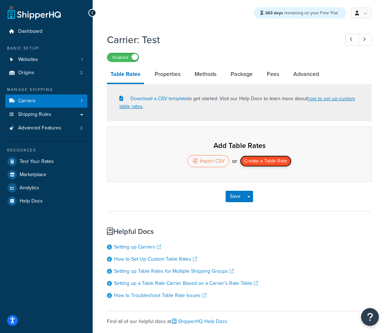
click at [261, 162] on button "Create a Table Rate" at bounding box center [266, 160] width 52 height 11
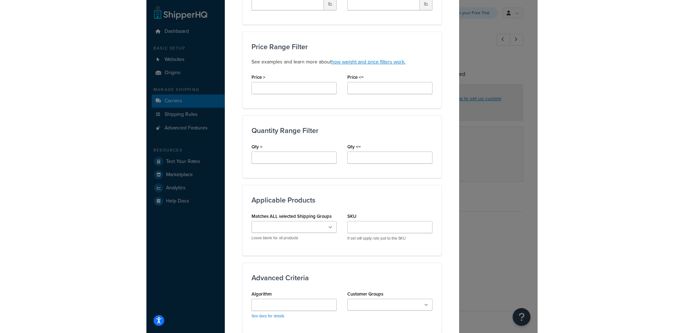
scroll to position [352, 0]
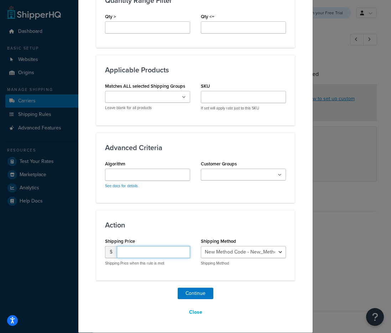
click at [143, 258] on div "$ Shipping Price when this rule is met" at bounding box center [147, 256] width 85 height 20
type input "15"
click at [172, 292] on div "Continue Close" at bounding box center [195, 303] width 199 height 31
click at [180, 297] on button "Continue" at bounding box center [196, 293] width 36 height 11
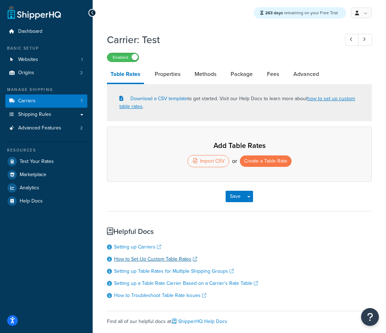
select select "25"
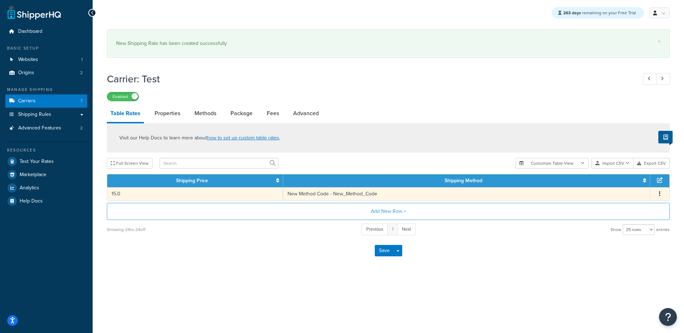
click at [279, 194] on td "15.0" at bounding box center [195, 193] width 176 height 13
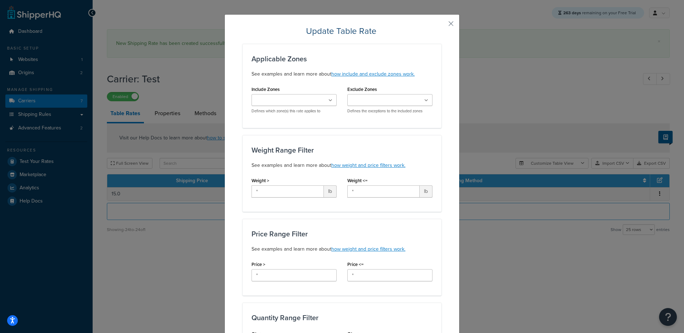
scroll to position [0, 0]
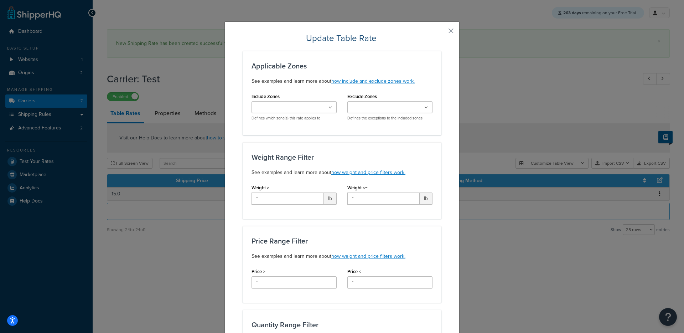
click at [453, 30] on div "Update Table Rate Applicable Zones See examples and learn more about how includ…" at bounding box center [342, 339] width 235 height 636
click at [453, 32] on div "Update Table Rate Applicable Zones See examples and learn more about how includ…" at bounding box center [342, 339] width 235 height 636
click at [442, 32] on button "button" at bounding box center [441, 33] width 2 height 2
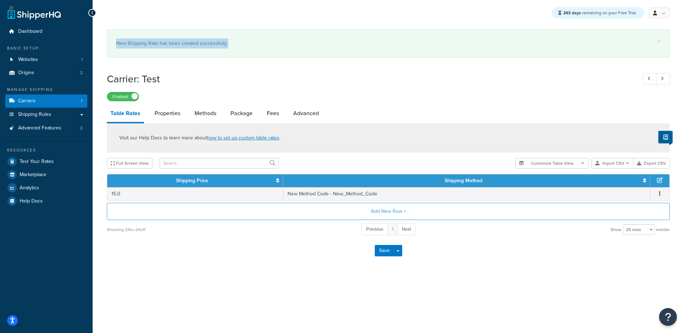
drag, startPoint x: 261, startPoint y: 99, endPoint x: 473, endPoint y: 51, distance: 217.2
click at [472, 55] on div "× New Shipping Rate has been created successfully" at bounding box center [388, 43] width 563 height 29
click at [475, 56] on div "× New Shipping Rate has been created successfully" at bounding box center [388, 43] width 563 height 29
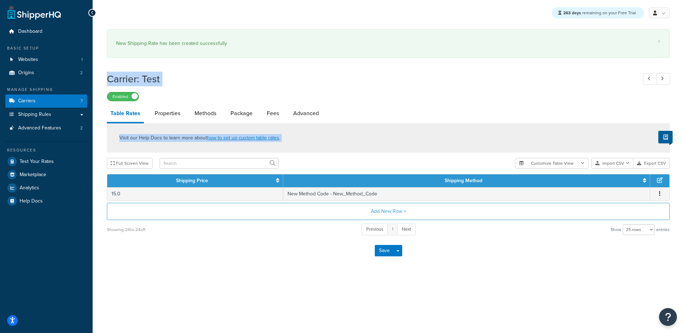
drag, startPoint x: 308, startPoint y: 98, endPoint x: 501, endPoint y: 156, distance: 201.7
click at [495, 166] on div "× New Shipping Rate has been created successfully Carrier: Test Enabled Table R…" at bounding box center [389, 154] width 592 height 257
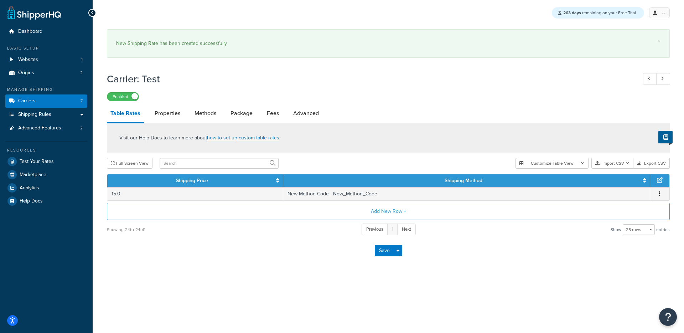
click at [509, 72] on h1 "Carrier: Test" at bounding box center [368, 79] width 523 height 14
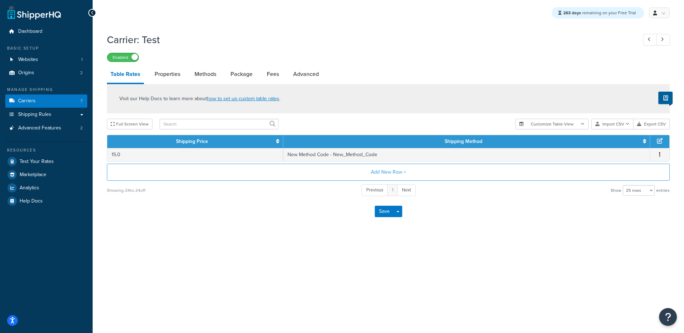
drag, startPoint x: 218, startPoint y: 194, endPoint x: 220, endPoint y: 198, distance: 4.0
click at [218, 195] on div "Showing -24 to -24 of 1 Previous 1 Next Show 10 rows 15 rows 25 rows 50 rows 10…" at bounding box center [388, 190] width 563 height 13
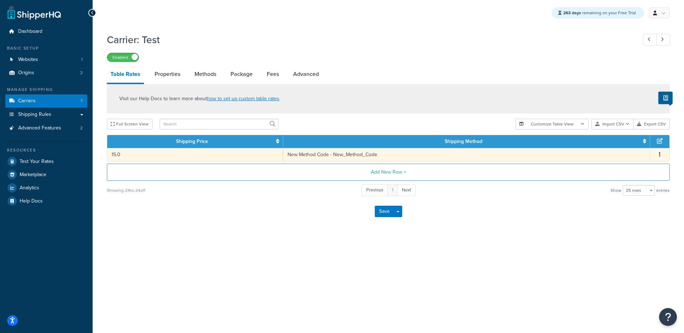
click at [303, 159] on td "New Method Code - New_Method_Code" at bounding box center [466, 154] width 367 height 13
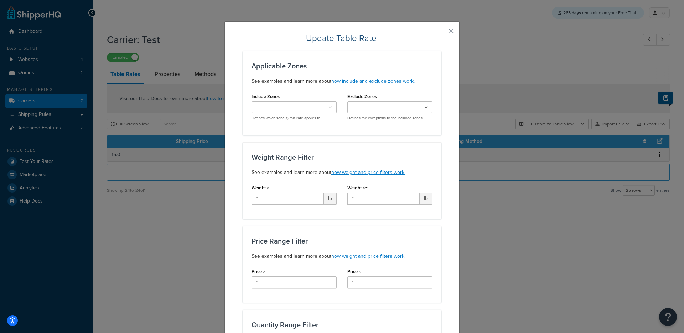
click at [436, 38] on h2 "Update Table Rate" at bounding box center [342, 37] width 199 height 11
click at [446, 37] on div "Update Table Rate Applicable Zones See examples and learn more about how includ…" at bounding box center [342, 339] width 235 height 636
click at [453, 27] on div "Update Table Rate Applicable Zones See examples and learn more about how includ…" at bounding box center [342, 339] width 235 height 636
click at [442, 32] on button "button" at bounding box center [441, 33] width 2 height 2
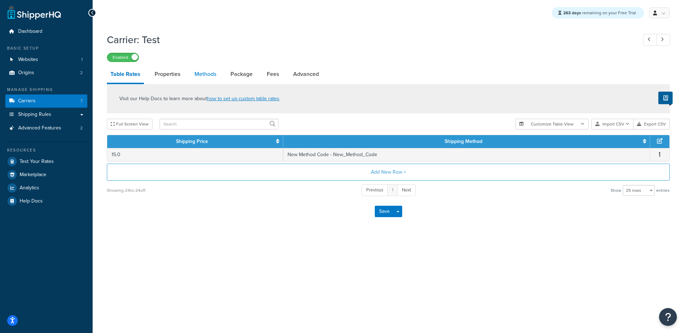
click at [214, 73] on link "Methods" at bounding box center [205, 74] width 29 height 17
select select "25"
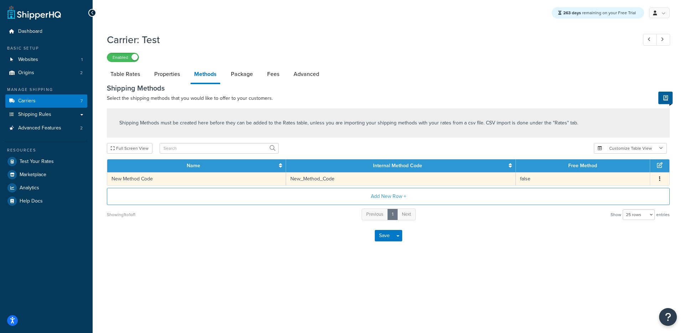
click at [320, 178] on td "New_Method_Code" at bounding box center [401, 178] width 230 height 13
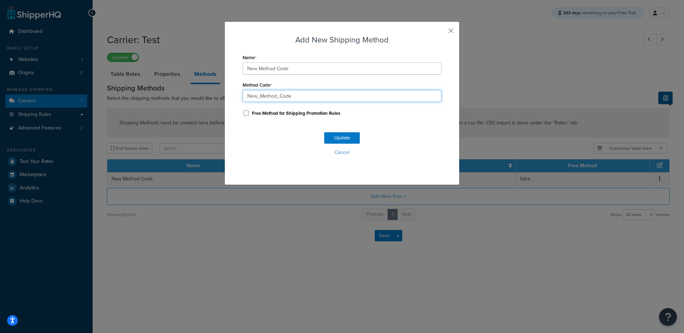
click at [313, 95] on input "New_Method_Code" at bounding box center [342, 96] width 199 height 12
click at [442, 32] on button "button" at bounding box center [441, 33] width 2 height 2
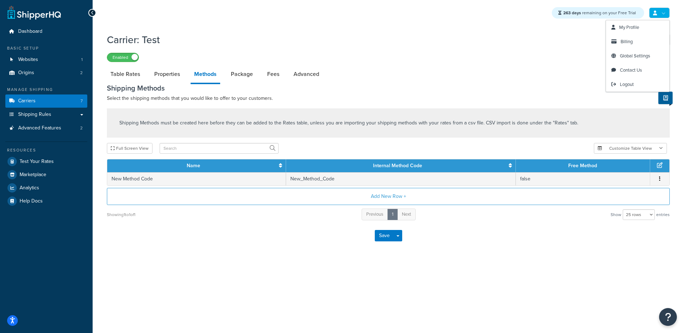
click at [664, 17] on link at bounding box center [659, 12] width 21 height 11
click at [447, 117] on div "Shipping Methods must be created here before they can be added to the Rates tab…" at bounding box center [388, 122] width 563 height 29
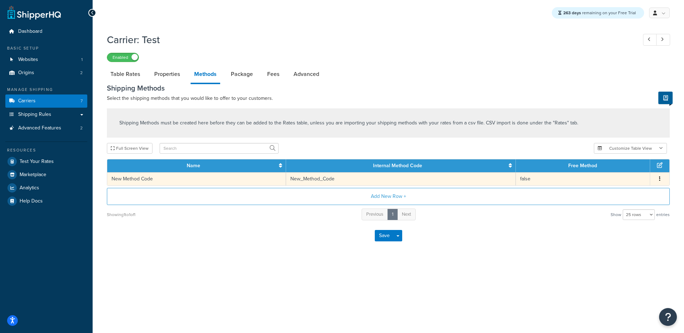
click at [324, 177] on td "New_Method_Code" at bounding box center [401, 178] width 230 height 13
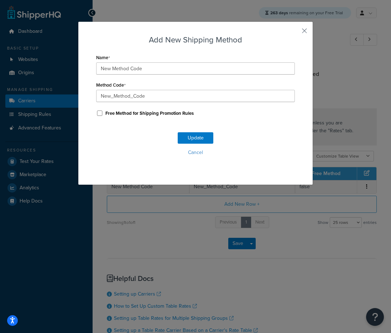
click at [269, 36] on h3 "Add New Shipping Method" at bounding box center [195, 39] width 199 height 11
click at [295, 32] on button "button" at bounding box center [294, 33] width 2 height 2
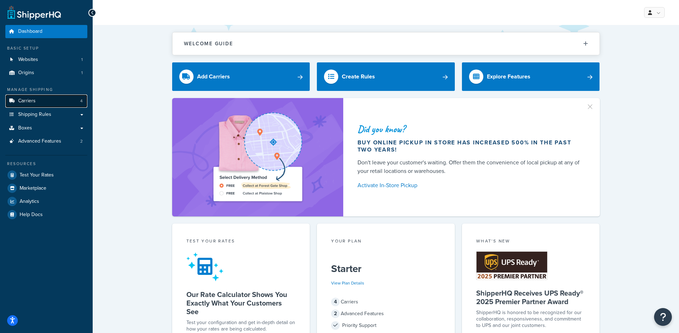
click at [42, 98] on link "Carriers 4" at bounding box center [46, 100] width 82 height 13
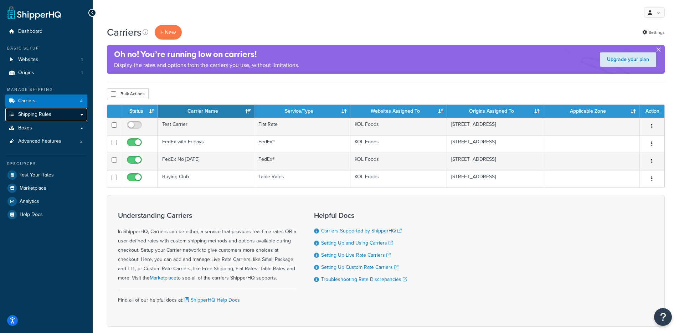
click at [73, 113] on link "Shipping Rules" at bounding box center [46, 114] width 82 height 13
click at [291, 90] on div "Bulk Actions Duplicate [GEOGRAPHIC_DATA]" at bounding box center [386, 93] width 558 height 11
